Goal: Transaction & Acquisition: Download file/media

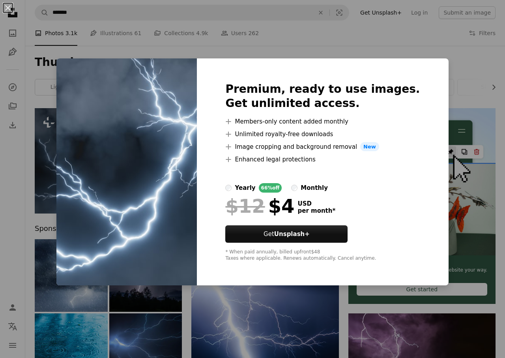
click at [430, 68] on div "An X shape Premium, ready to use images. Get unlimited access. A plus sign Memb…" at bounding box center [252, 179] width 505 height 358
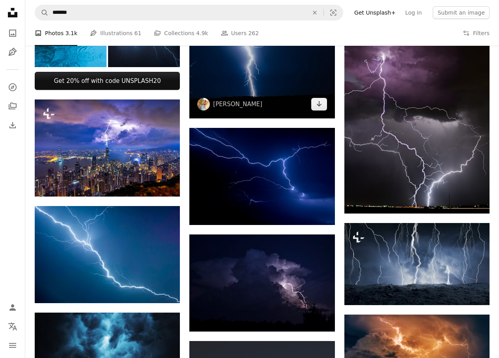
scroll to position [395, 0]
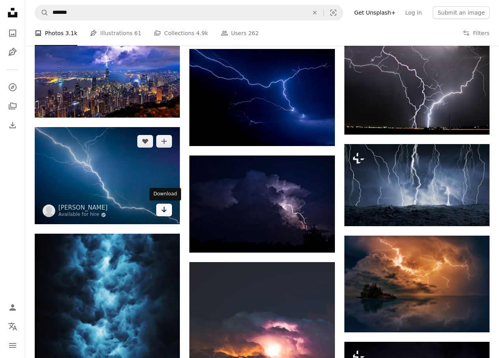
click at [169, 211] on link "Arrow pointing down" at bounding box center [164, 210] width 16 height 13
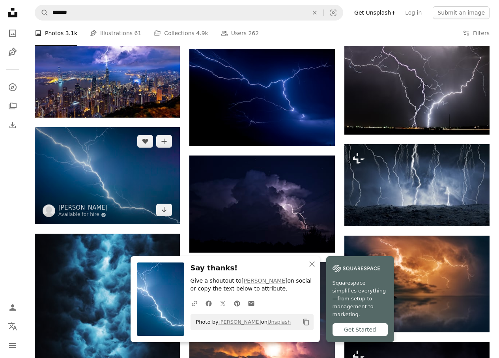
click at [140, 179] on img at bounding box center [107, 175] width 145 height 97
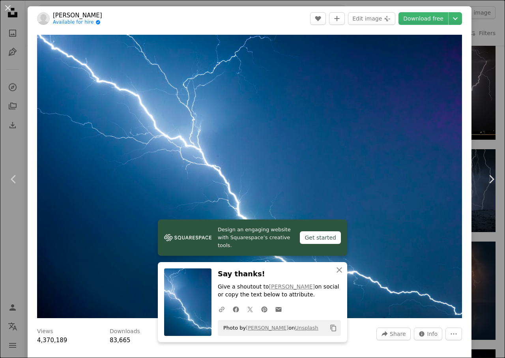
click at [449, 25] on header "[PERSON_NAME] Available for hire A checkmark inside of a circle A heart A plus …" at bounding box center [250, 18] width 444 height 24
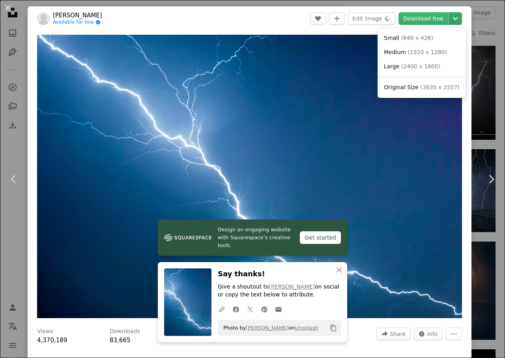
click at [453, 19] on icon "Choose download size" at bounding box center [455, 18] width 5 height 3
click at [421, 66] on span "( 2400 x 1600 )" at bounding box center [421, 66] width 39 height 6
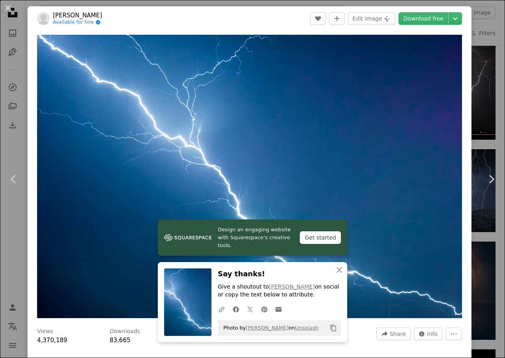
click at [480, 20] on div "An X shape Chevron left Chevron right [PERSON_NAME] Available for hire A checkm…" at bounding box center [252, 179] width 505 height 358
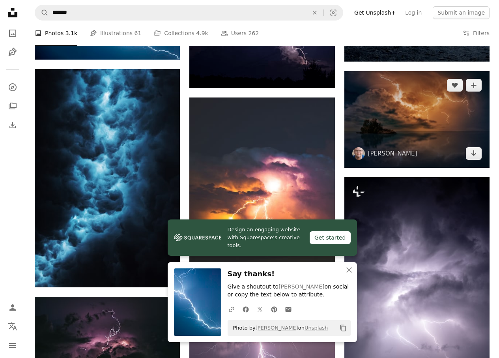
scroll to position [632, 0]
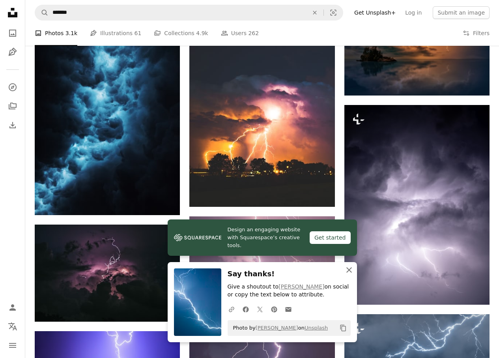
click at [350, 267] on icon "An X shape" at bounding box center [349, 269] width 9 height 9
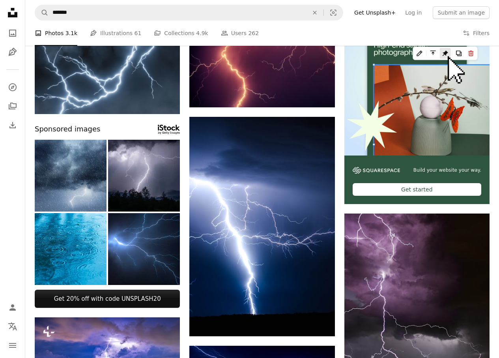
scroll to position [0, 0]
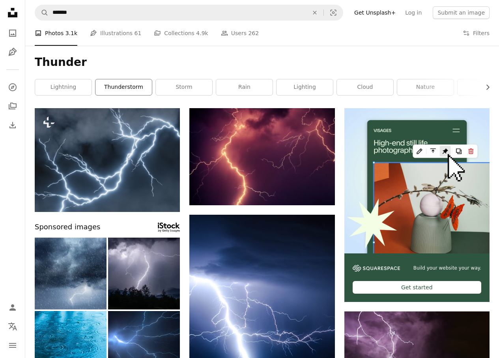
click at [135, 94] on link "thunderstorm" at bounding box center [124, 87] width 56 height 16
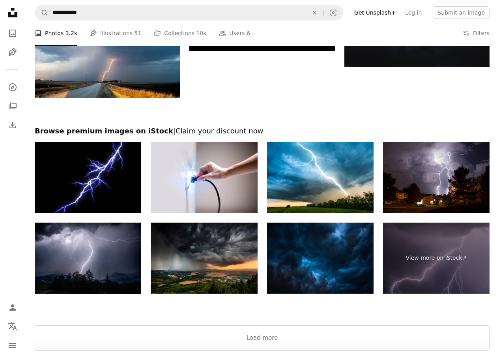
scroll to position [1160, 0]
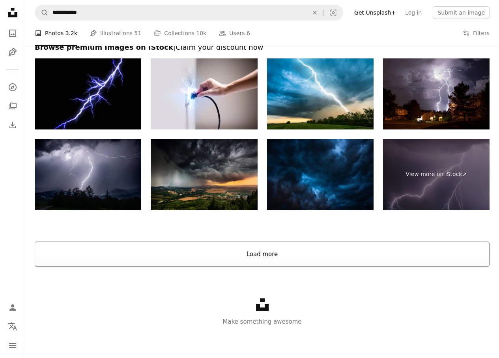
click at [274, 261] on button "Load more" at bounding box center [262, 254] width 455 height 25
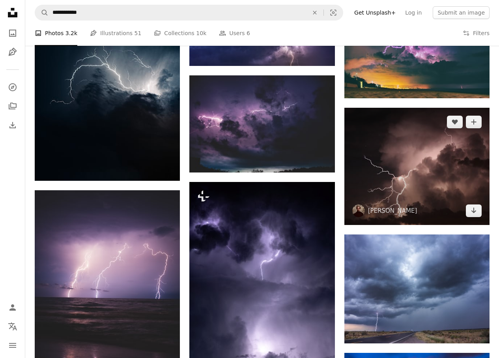
scroll to position [3687, 0]
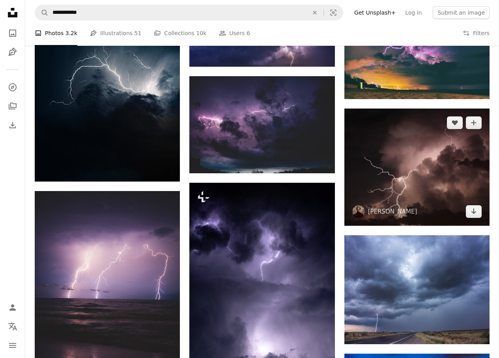
click at [435, 185] on img at bounding box center [417, 167] width 145 height 117
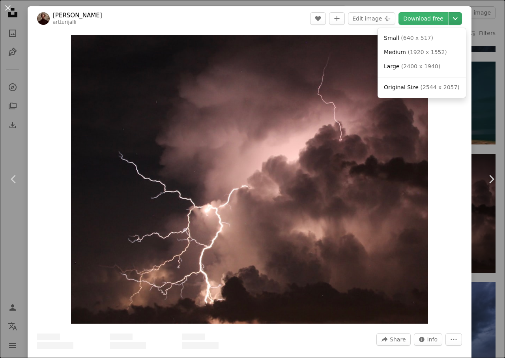
click at [449, 20] on icon "Chevron down" at bounding box center [455, 18] width 13 height 9
click at [420, 69] on span "( 2400 x 1940 )" at bounding box center [421, 66] width 39 height 6
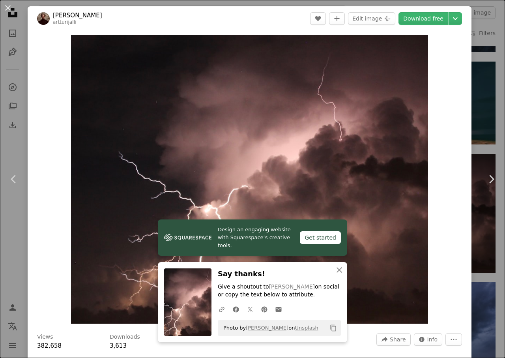
click at [484, 51] on div "An X shape Chevron left Chevron right [PERSON_NAME] artturijalli A heart A plus…" at bounding box center [252, 179] width 505 height 358
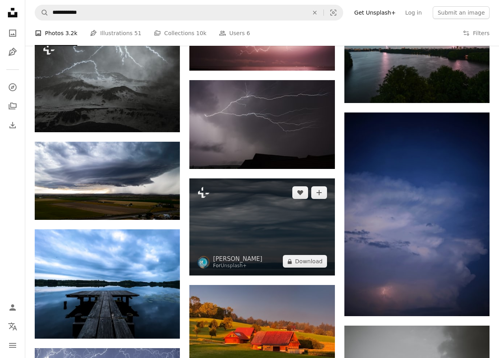
scroll to position [9333, 0]
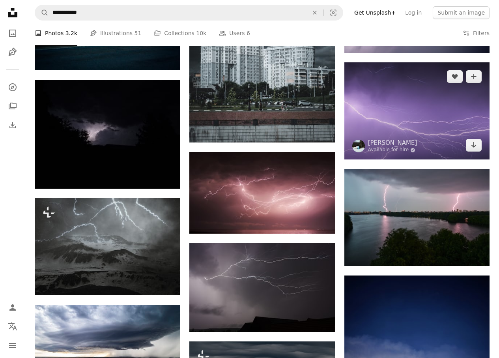
click at [415, 140] on img at bounding box center [417, 110] width 145 height 97
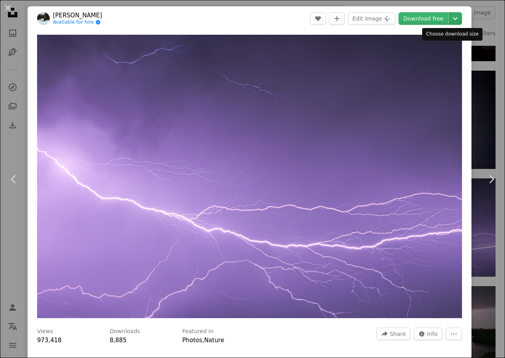
click at [450, 21] on icon "Chevron down" at bounding box center [455, 18] width 13 height 9
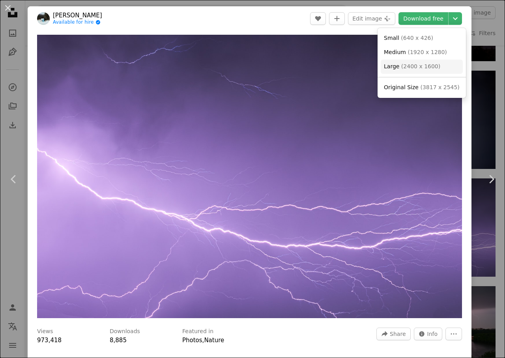
click at [413, 73] on link "Large ( 2400 x 1600 )" at bounding box center [422, 67] width 82 height 14
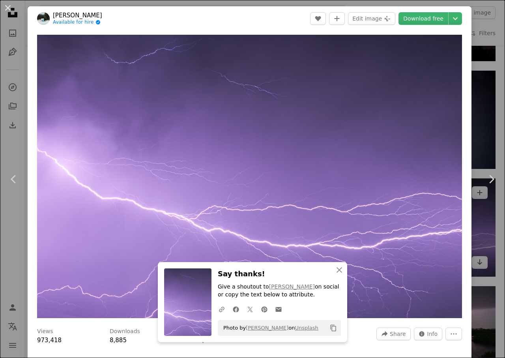
click at [491, 21] on div "An X shape Chevron left Chevron right Bas van der [PERSON_NAME] Available for h…" at bounding box center [252, 179] width 505 height 358
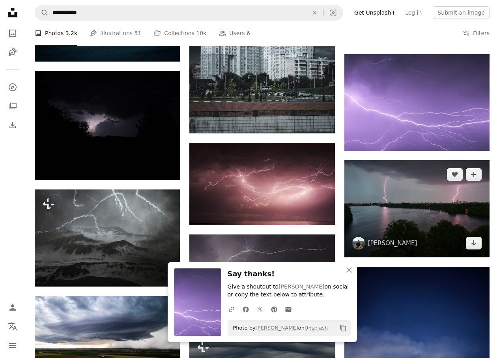
scroll to position [9333, 0]
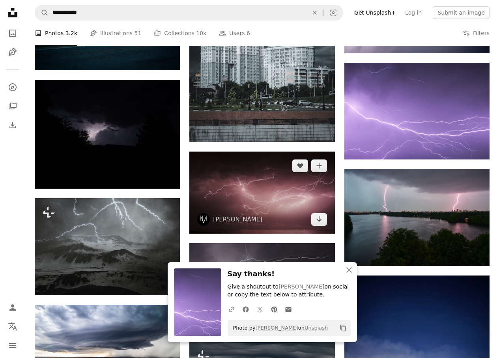
click at [279, 220] on img at bounding box center [262, 193] width 145 height 82
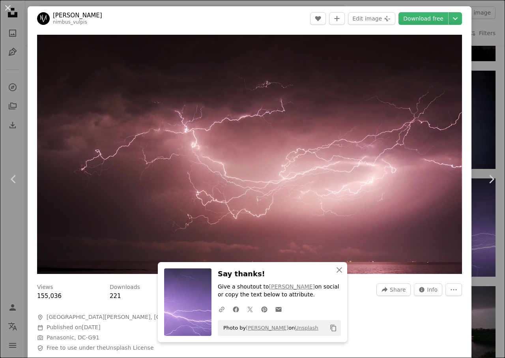
click at [244, 23] on header "[PERSON_NAME] nimbus_vulpis A heart A plus sign Edit image Plus sign for Unspla…" at bounding box center [250, 18] width 444 height 24
click at [449, 21] on icon "Chevron down" at bounding box center [455, 18] width 13 height 9
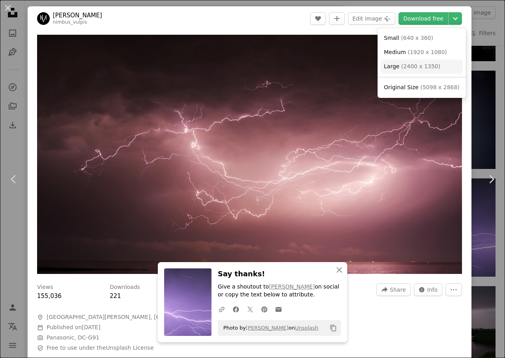
click at [405, 71] on link "Large ( 2400 x 1350 )" at bounding box center [422, 67] width 82 height 14
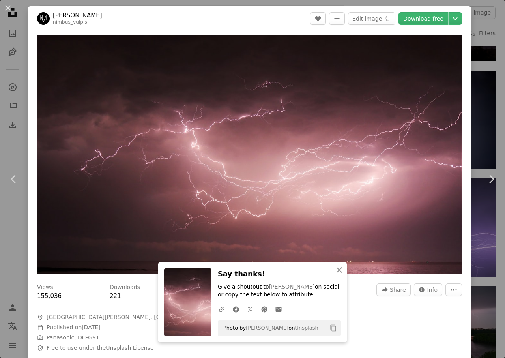
click at [475, 36] on div "An X shape Chevron left Chevron right [PERSON_NAME] nimbus_vulpis A heart A plu…" at bounding box center [252, 179] width 505 height 358
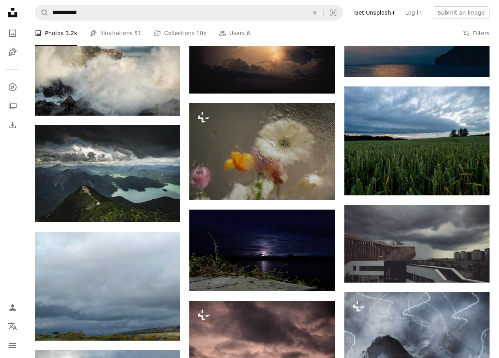
scroll to position [13873, 0]
